Goal: Task Accomplishment & Management: Manage account settings

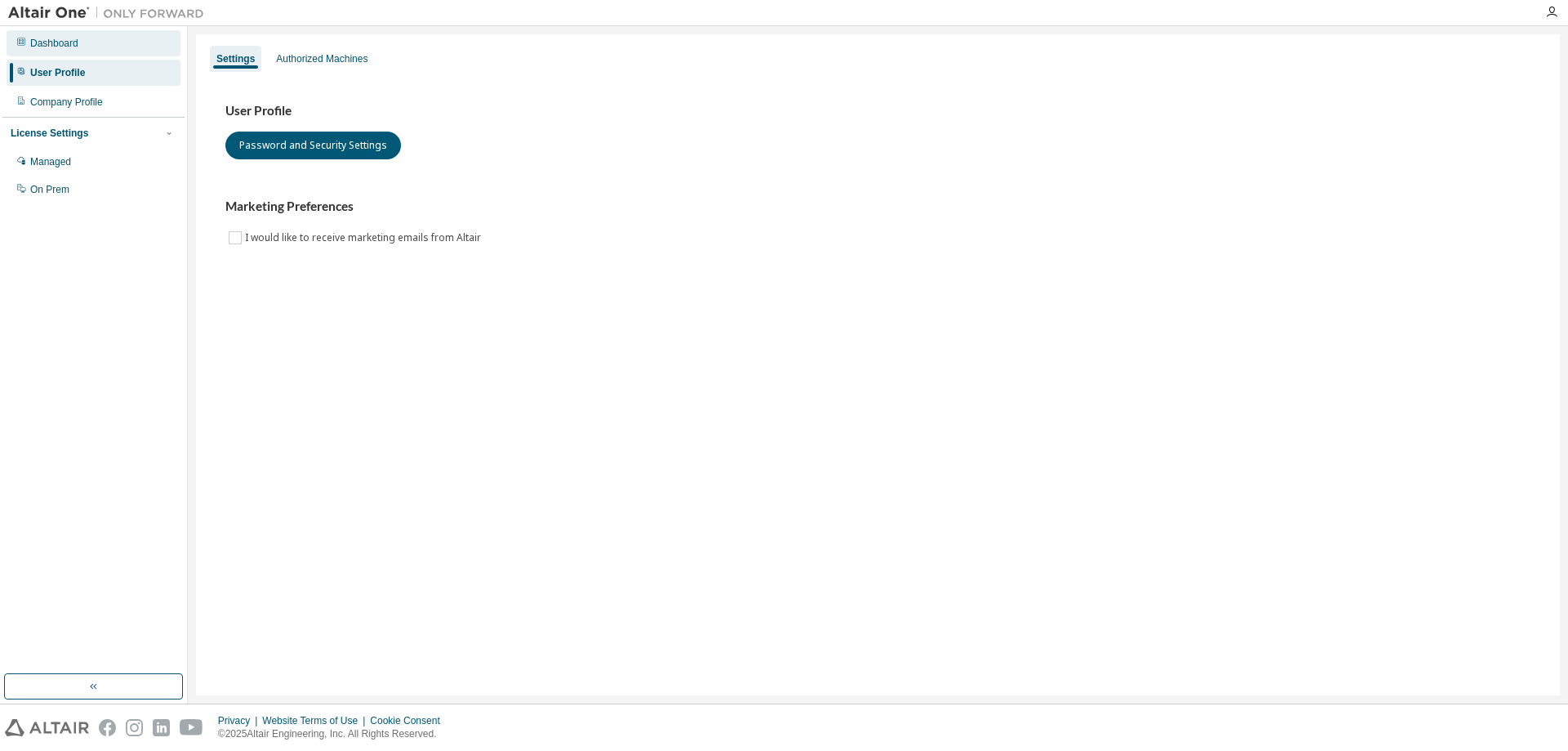
click at [53, 48] on div "Dashboard" at bounding box center [54, 43] width 48 height 13
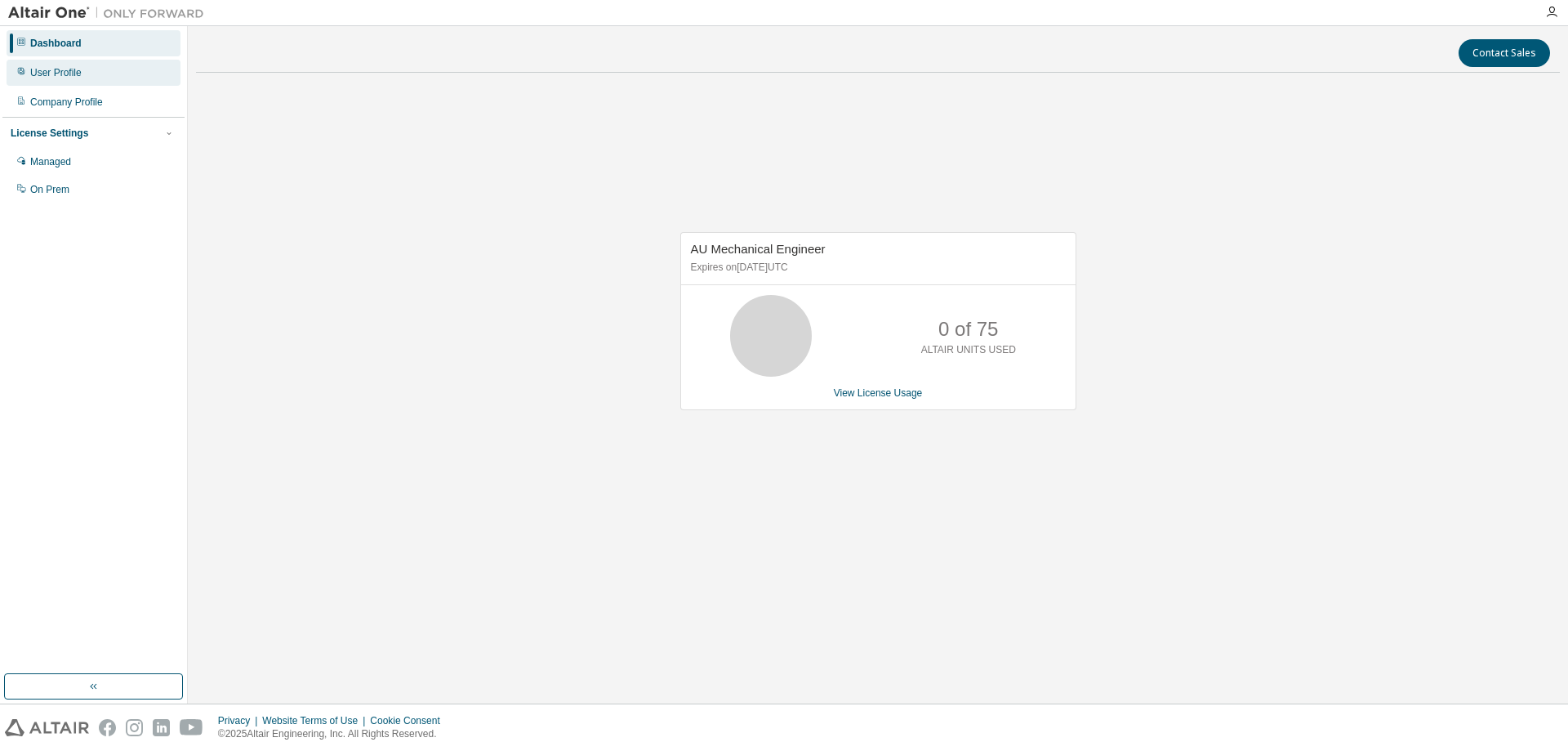
click at [63, 69] on div "User Profile" at bounding box center [56, 73] width 52 height 13
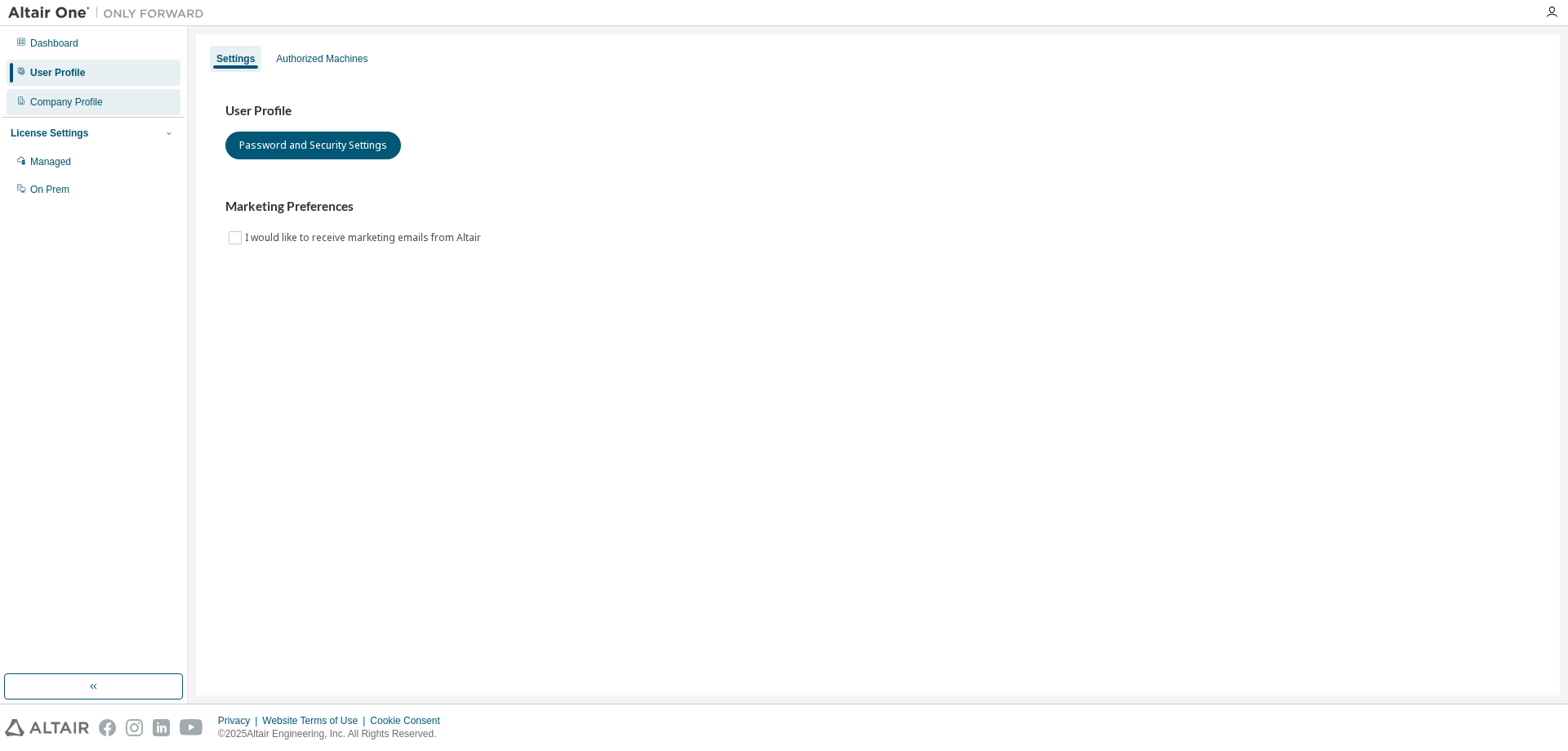
click at [68, 99] on div "Company Profile" at bounding box center [66, 102] width 73 height 13
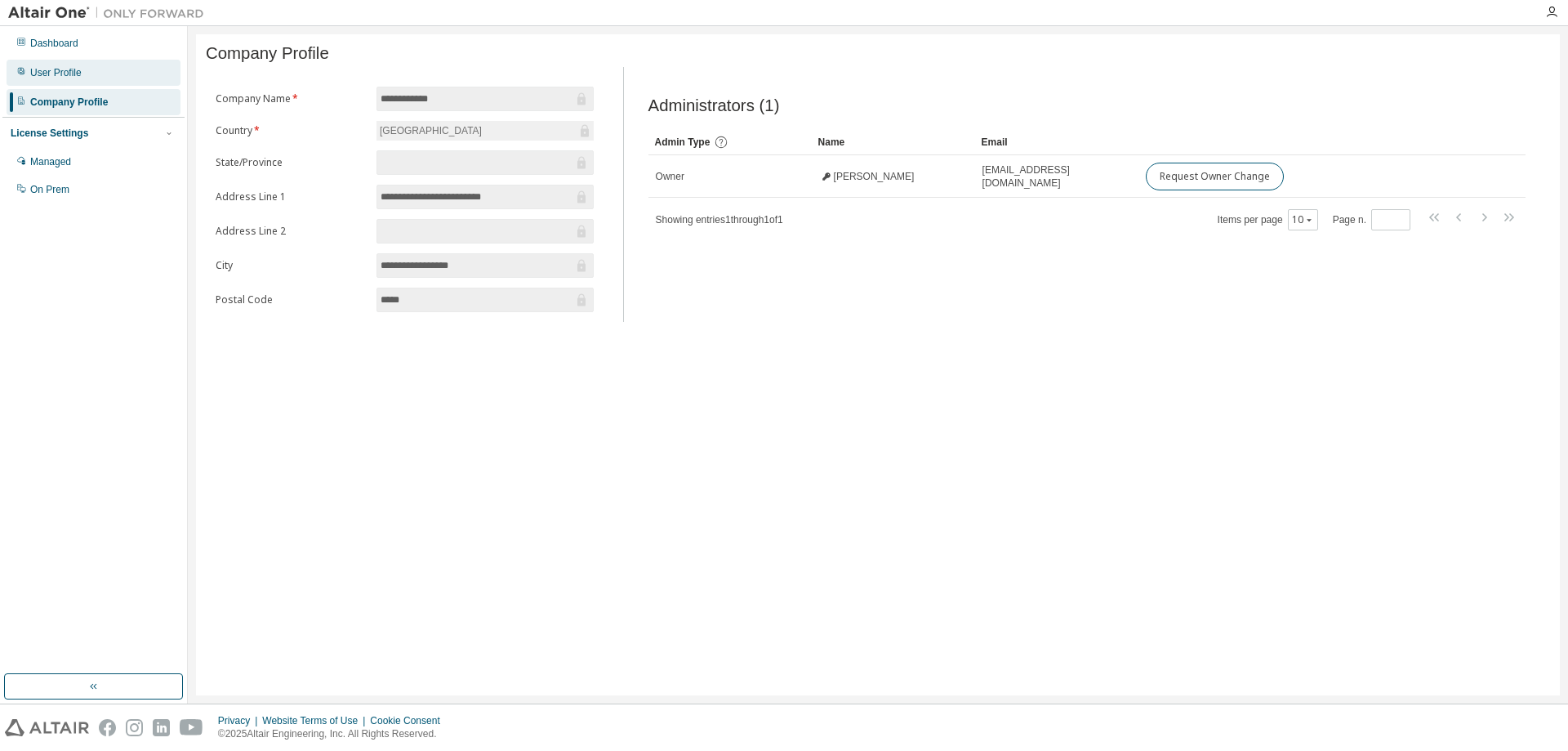
click at [56, 75] on div "User Profile" at bounding box center [56, 73] width 52 height 13
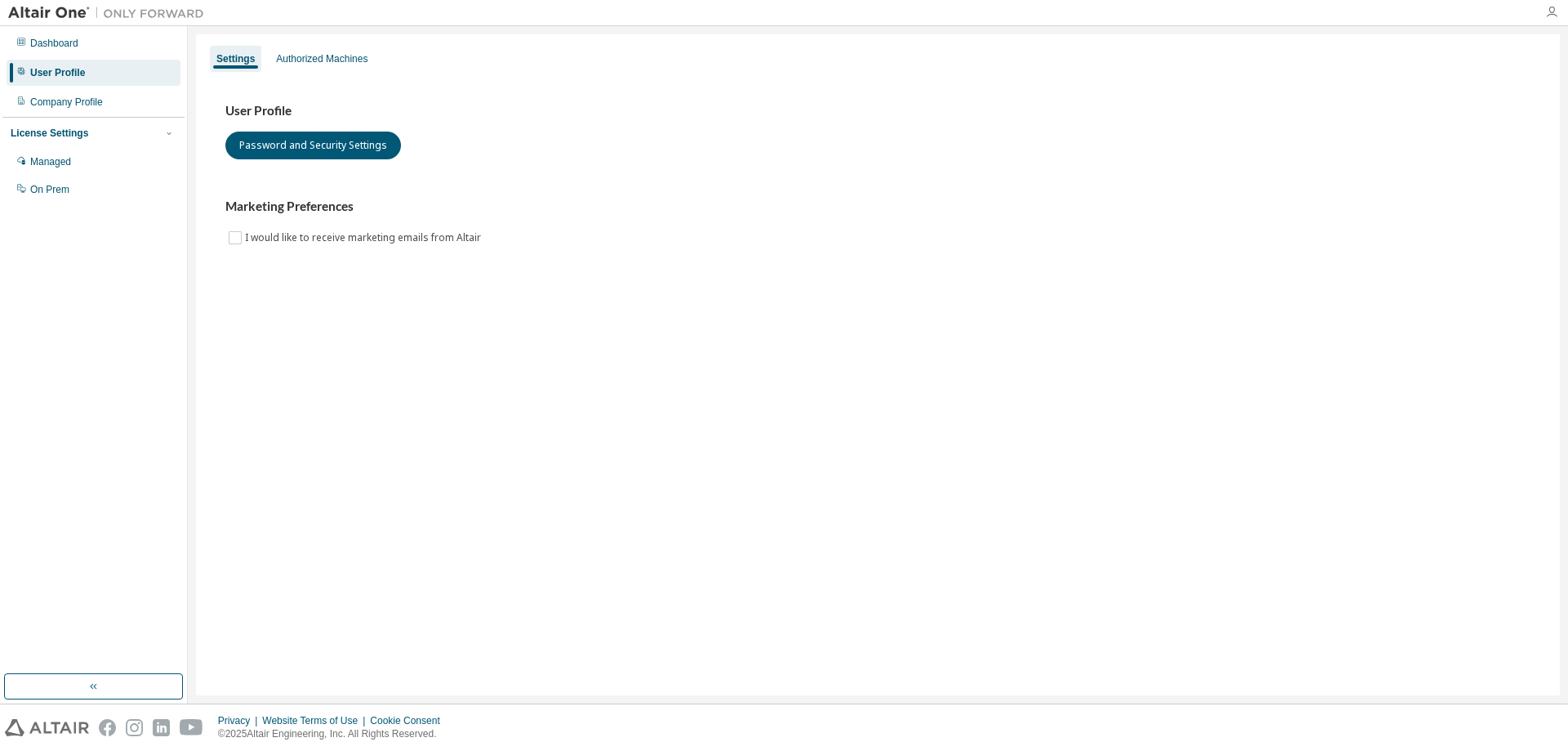
click at [1545, 13] on icon "button" at bounding box center [1551, 13] width 13 height 13
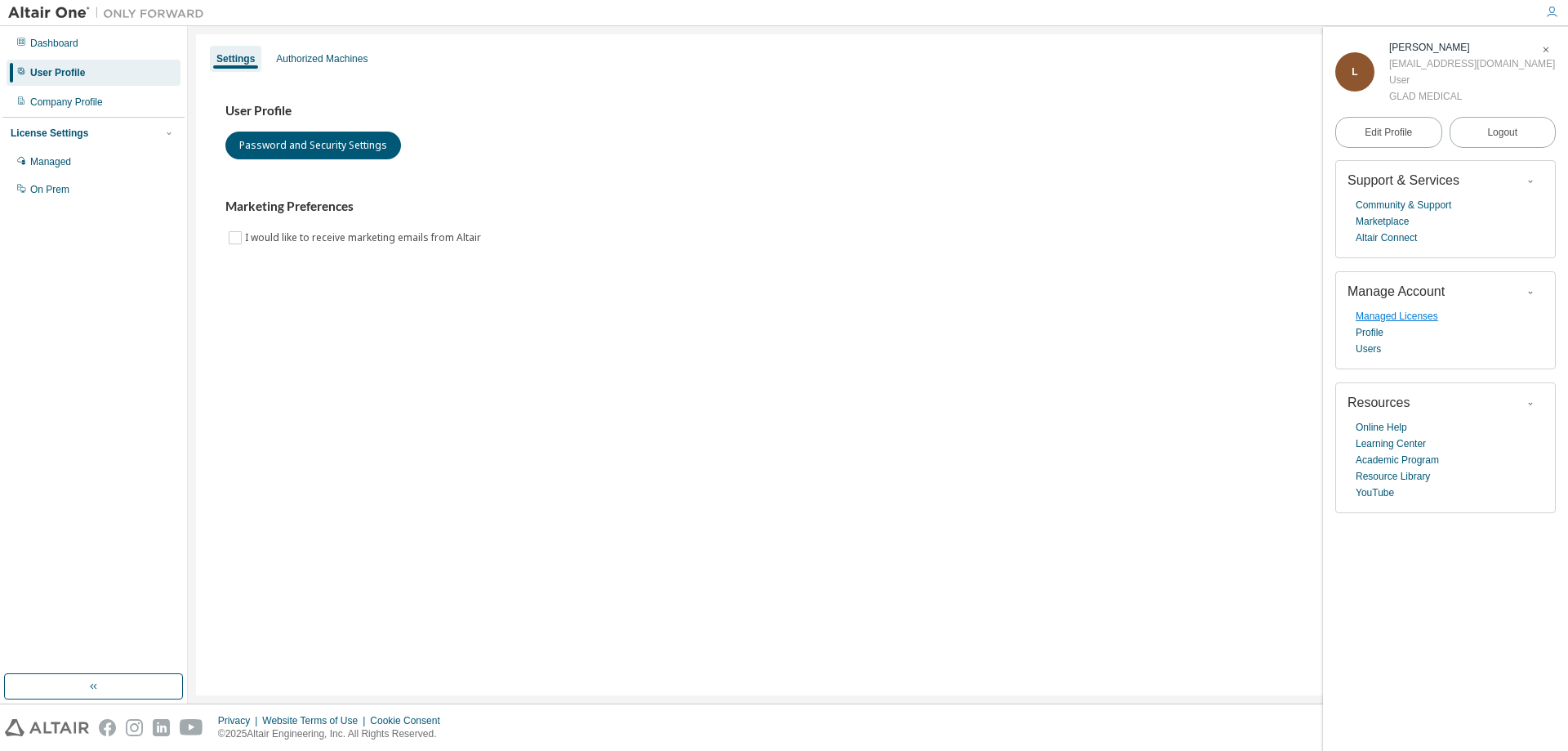
click at [1383, 314] on link "Managed Licenses" at bounding box center [1397, 317] width 83 height 17
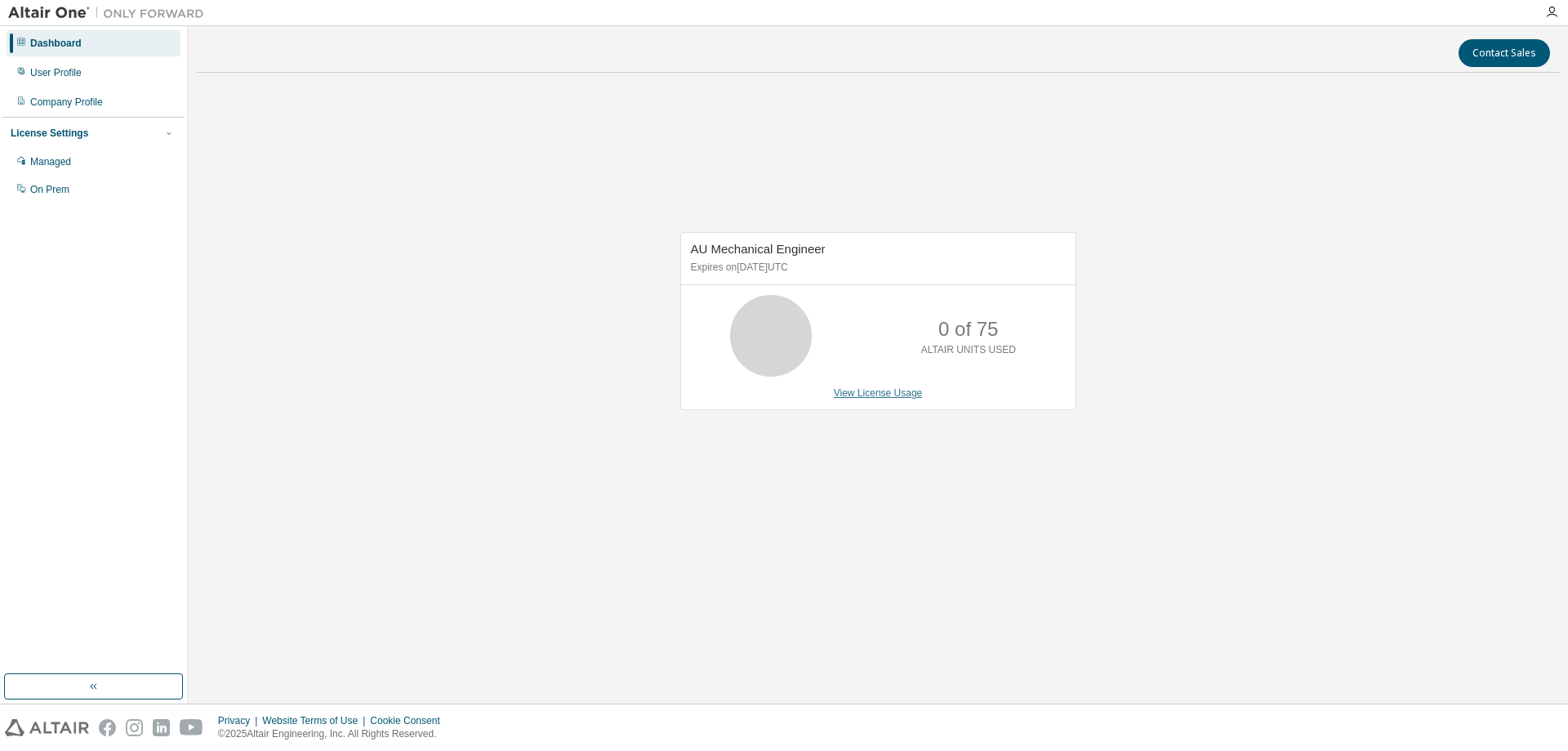
click at [873, 396] on link "View License Usage" at bounding box center [878, 393] width 89 height 12
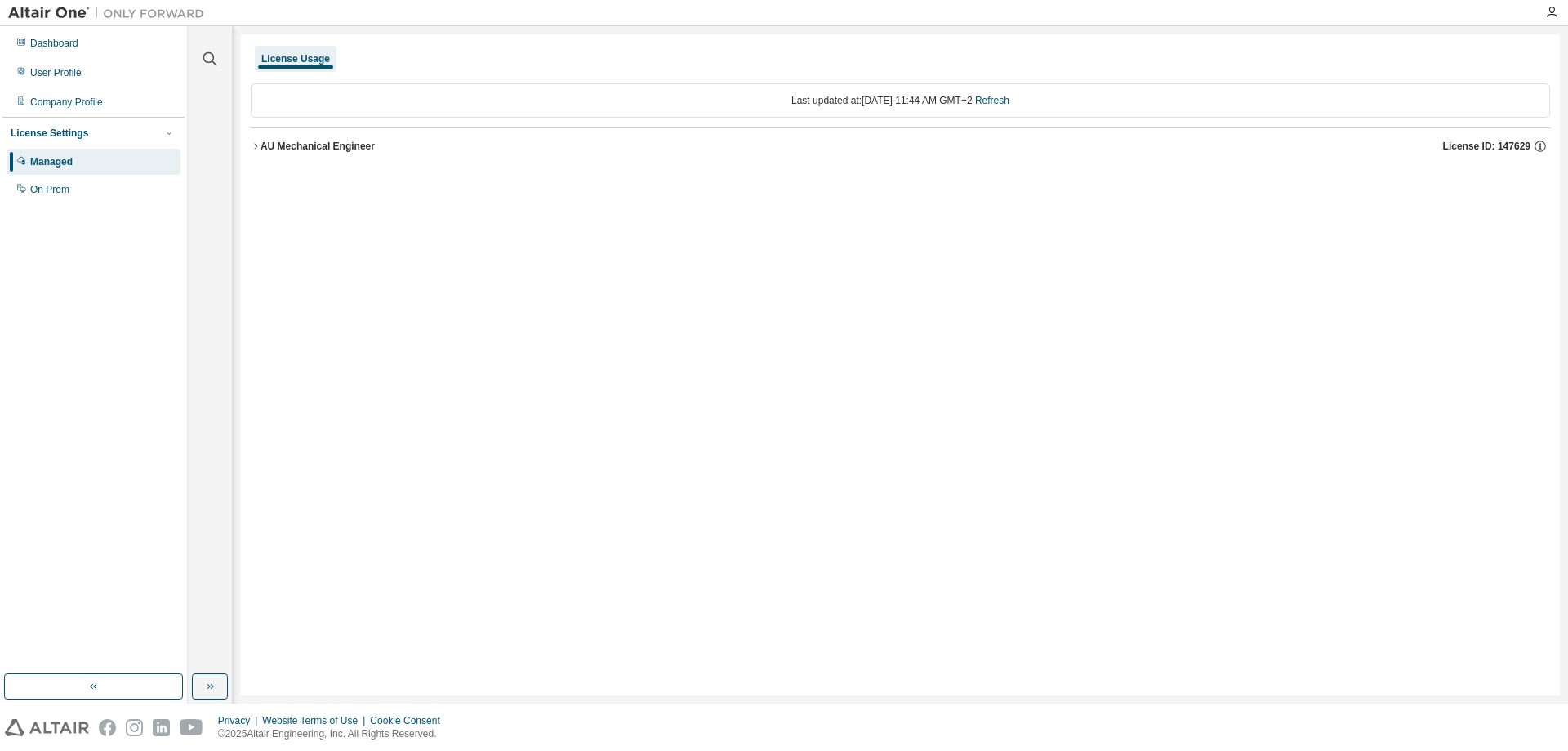
click at [276, 142] on div "AU Mechanical Engineer" at bounding box center [317, 146] width 114 height 13
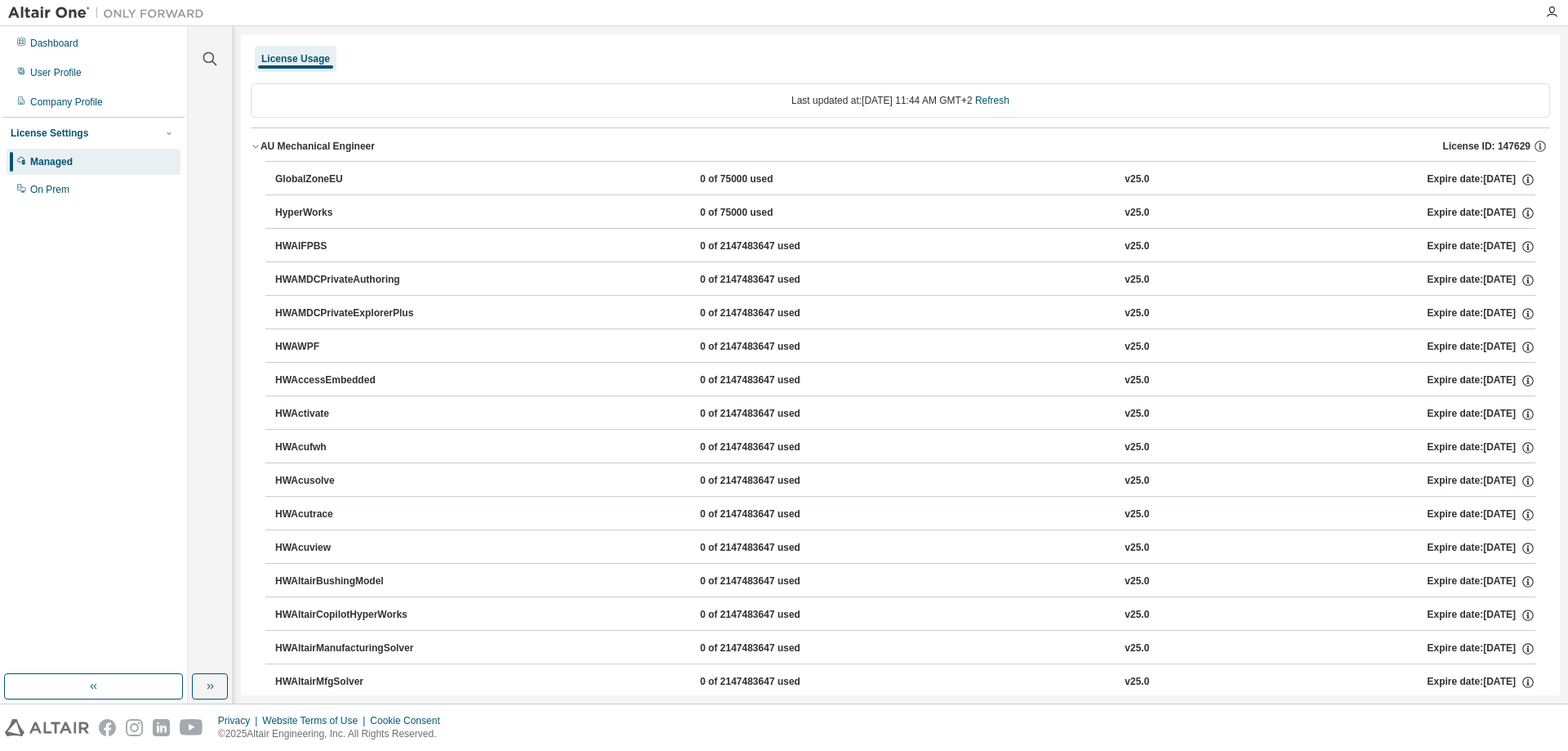
click at [276, 142] on div "AU Mechanical Engineer" at bounding box center [317, 146] width 114 height 13
